Goal: Check status: Check status

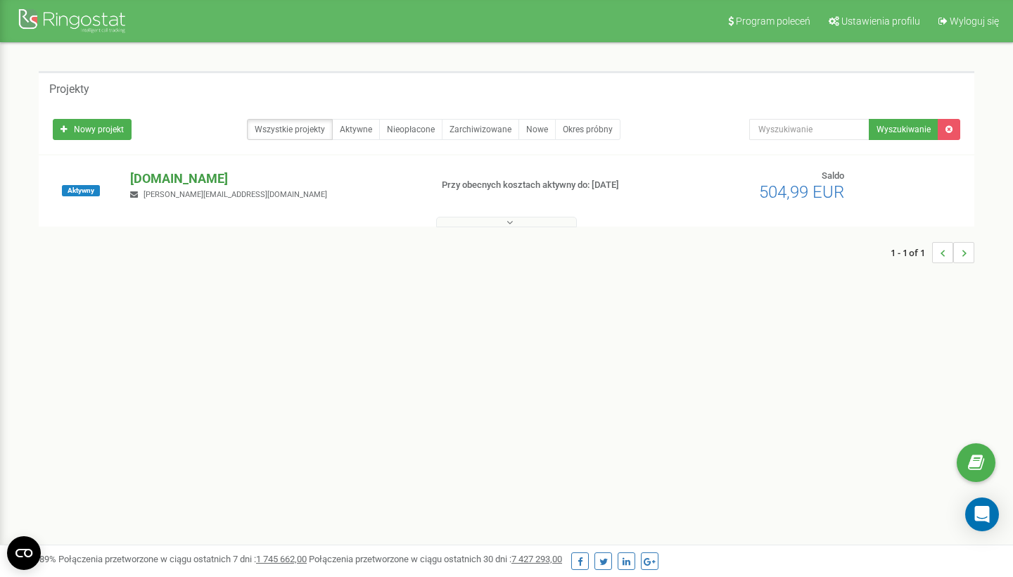
click at [203, 178] on p "[DOMAIN_NAME]" at bounding box center [274, 179] width 288 height 18
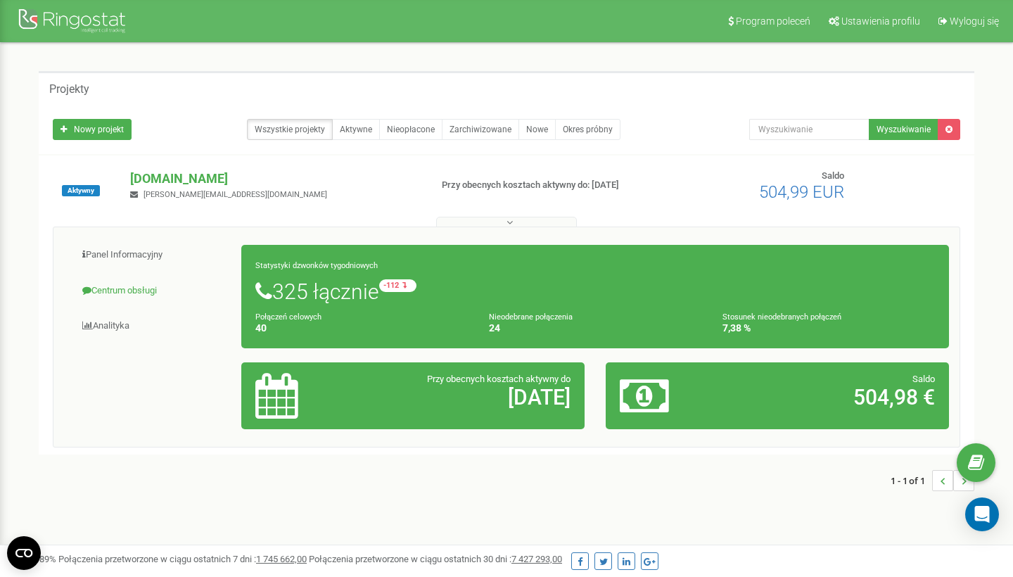
click at [124, 294] on link "Centrum obsługi" at bounding box center [153, 291] width 178 height 34
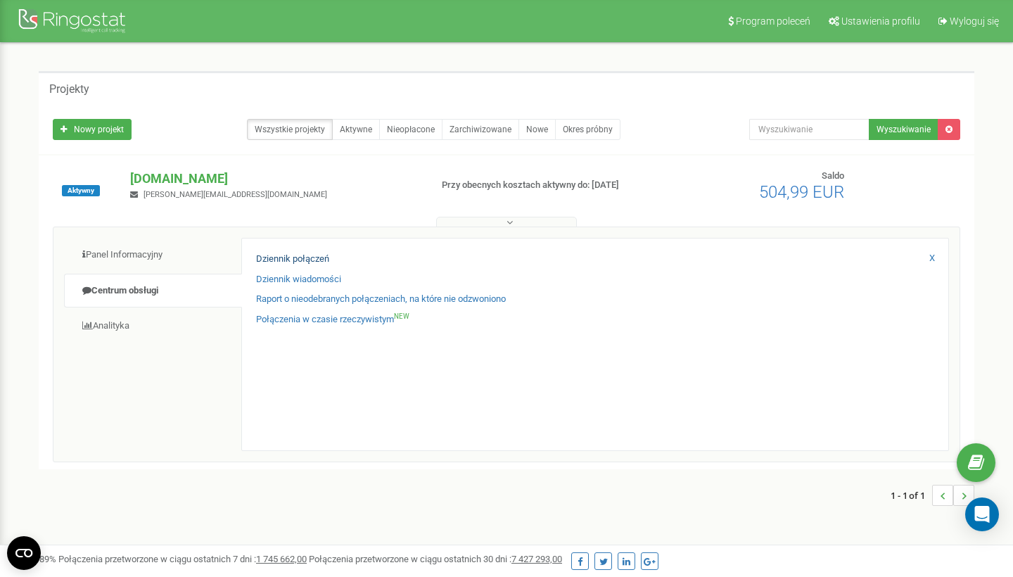
click at [308, 260] on link "Dziennik połączeń" at bounding box center [292, 259] width 73 height 13
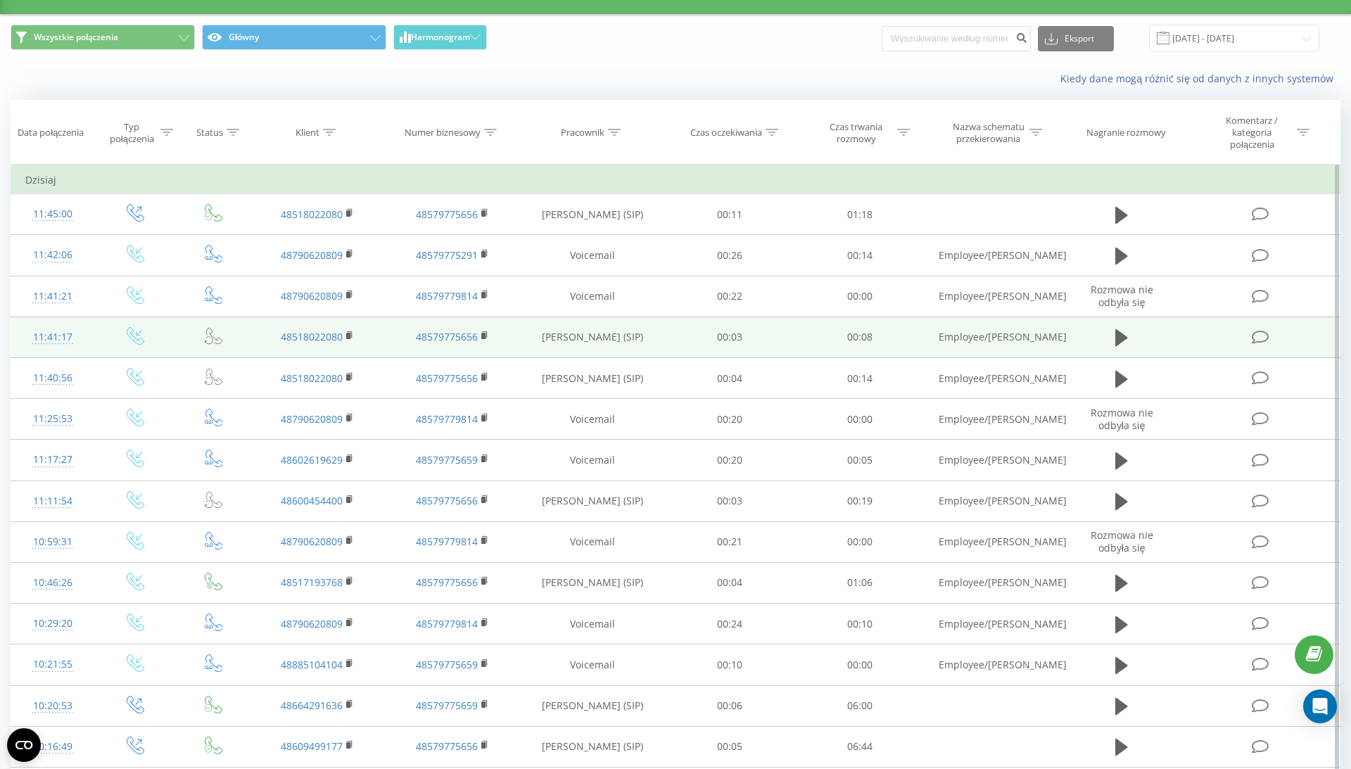
scroll to position [31, 0]
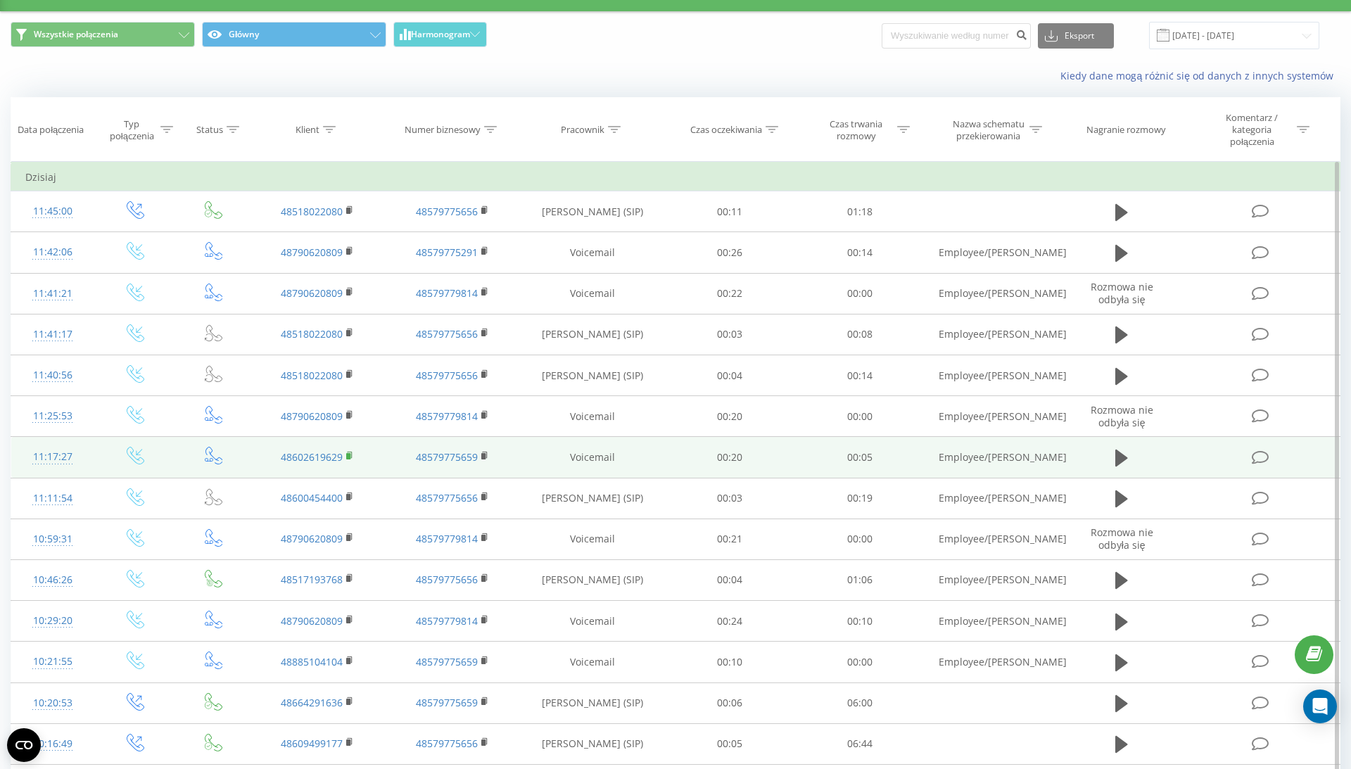
click at [348, 453] on rect at bounding box center [348, 456] width 4 height 6
